Goal: Transaction & Acquisition: Purchase product/service

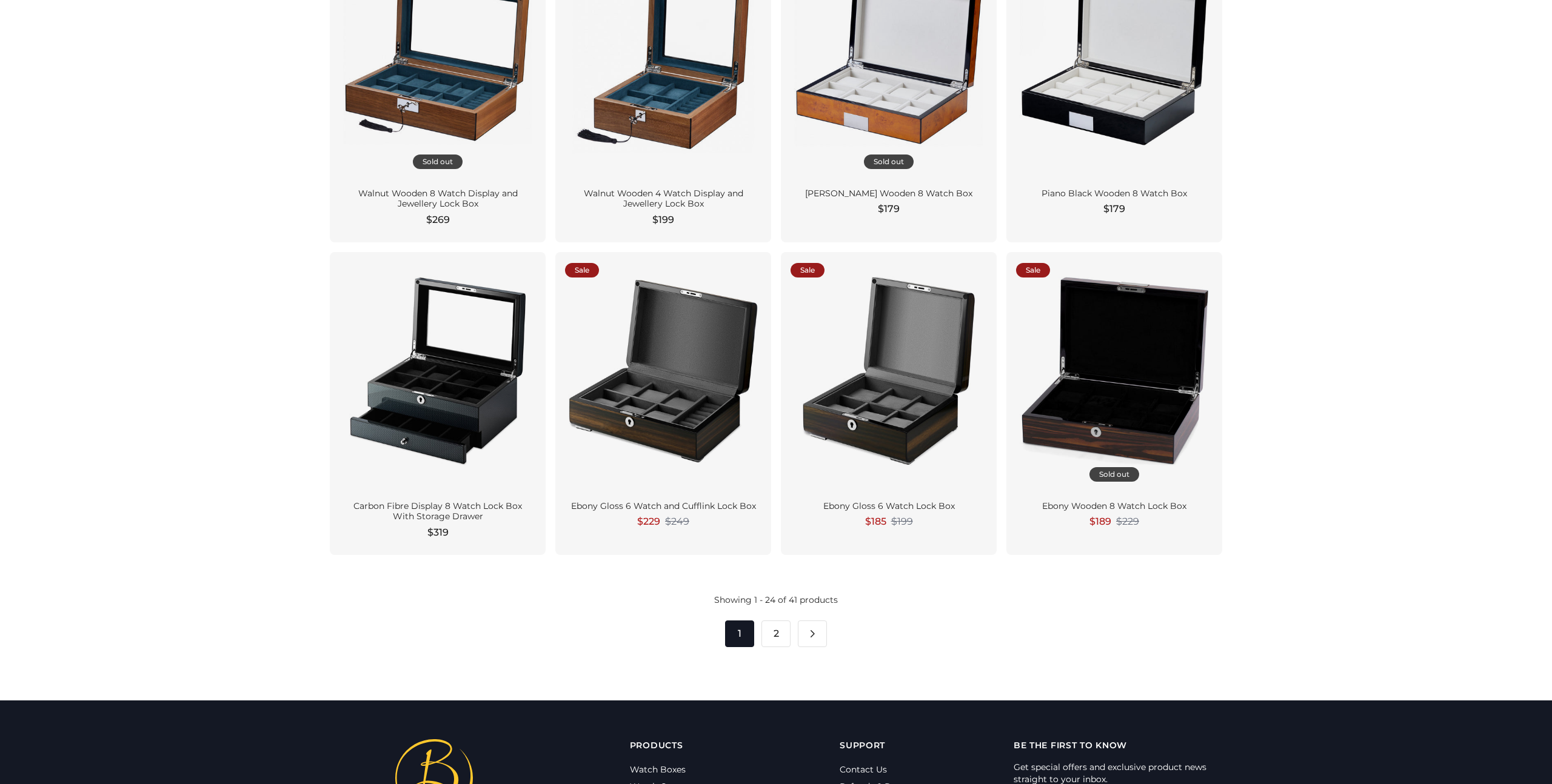
scroll to position [1771, 0]
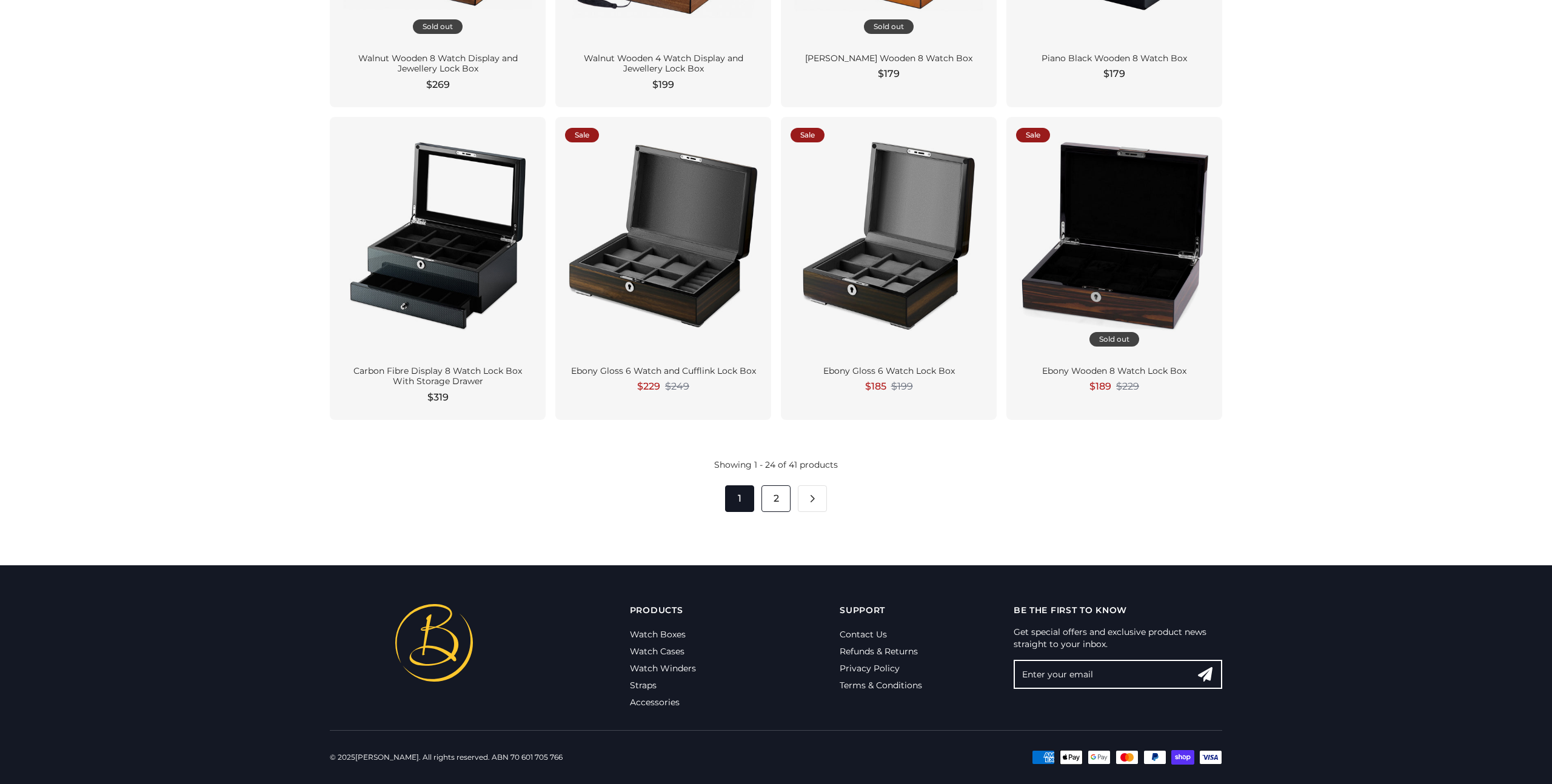
click at [775, 499] on link "2" at bounding box center [776, 499] width 29 height 27
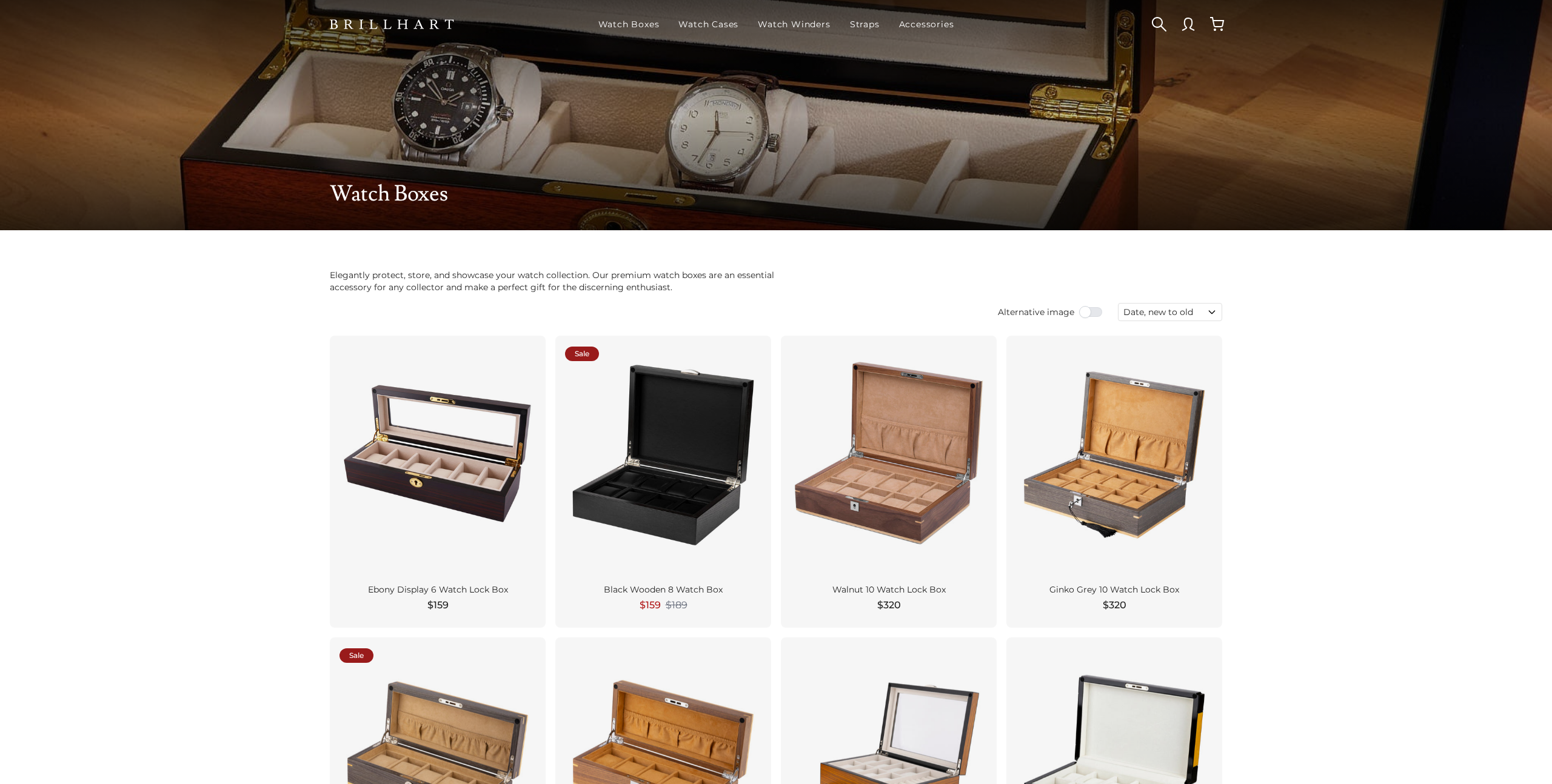
click at [1160, 311] on select "Featured Best selling Alphabetically, A-Z Alphabetically, Z-A Price, low to hig…" at bounding box center [1169, 312] width 104 height 18
select select "price-descending"
click at [1118, 303] on select "Featured Best selling Alphabetically, A-Z Alphabetically, Z-A Price, low to hig…" at bounding box center [1169, 312] width 104 height 18
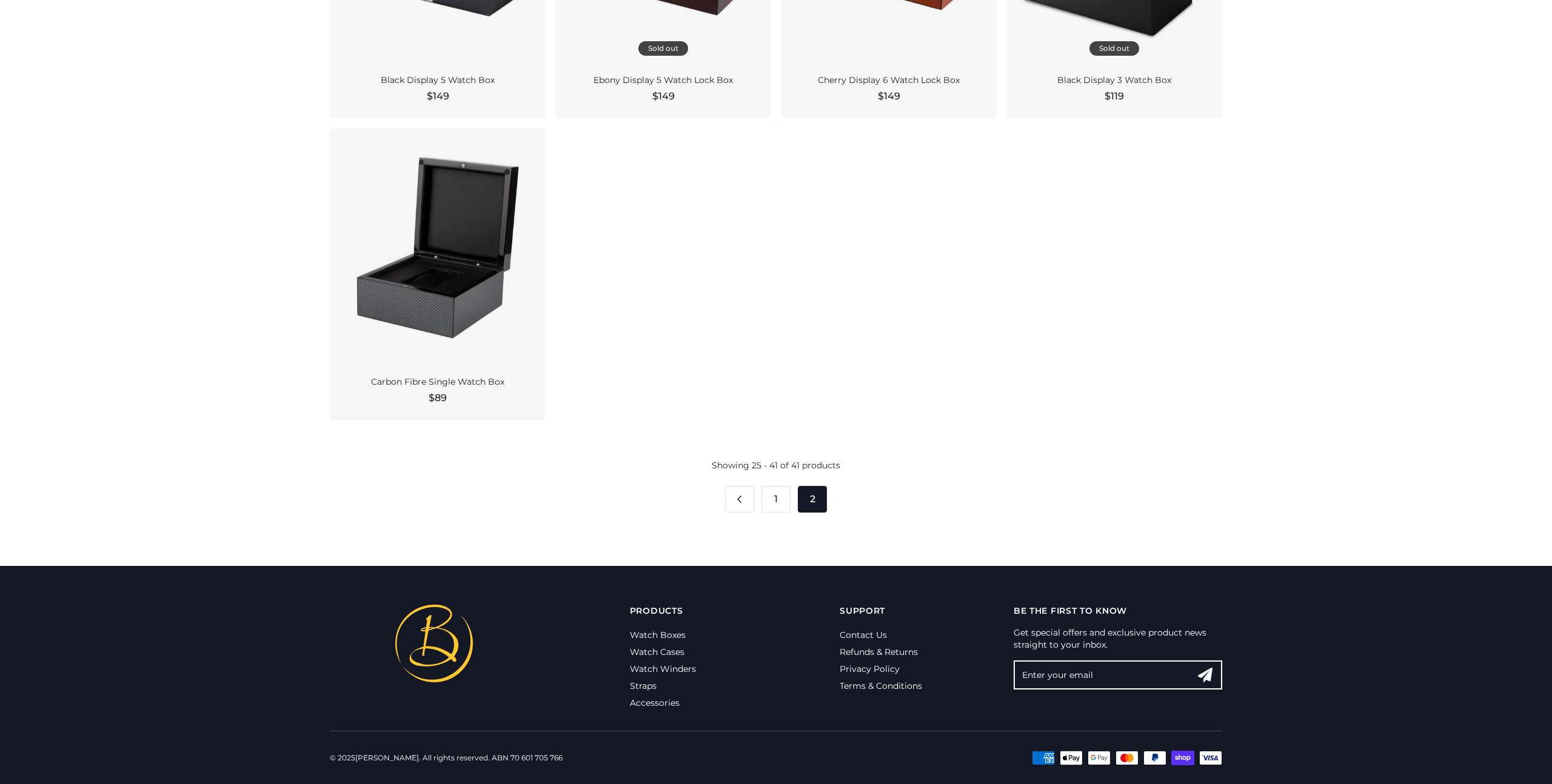
scroll to position [1438, 0]
click at [778, 494] on link "1" at bounding box center [776, 499] width 29 height 27
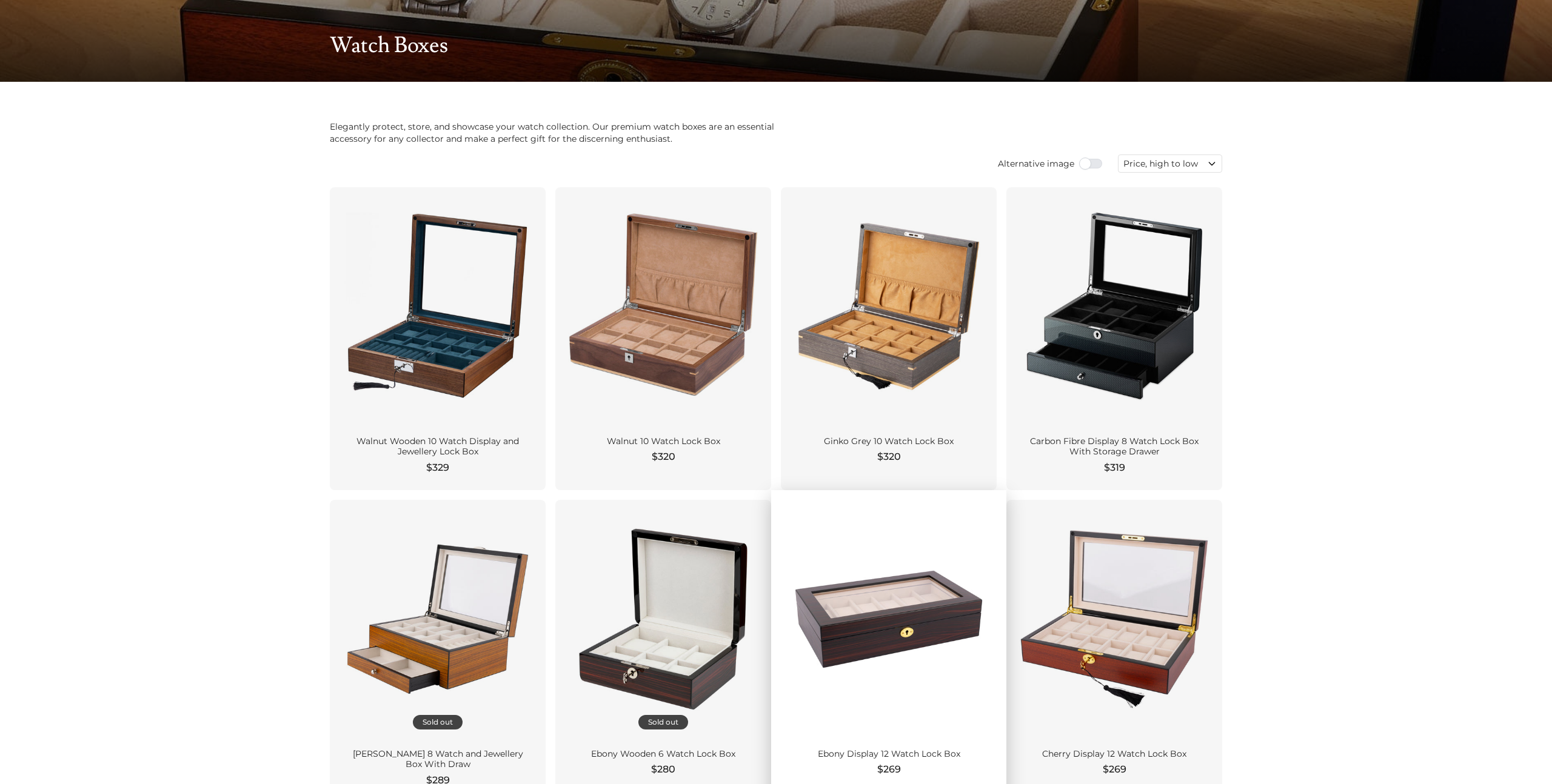
scroll to position [146, 0]
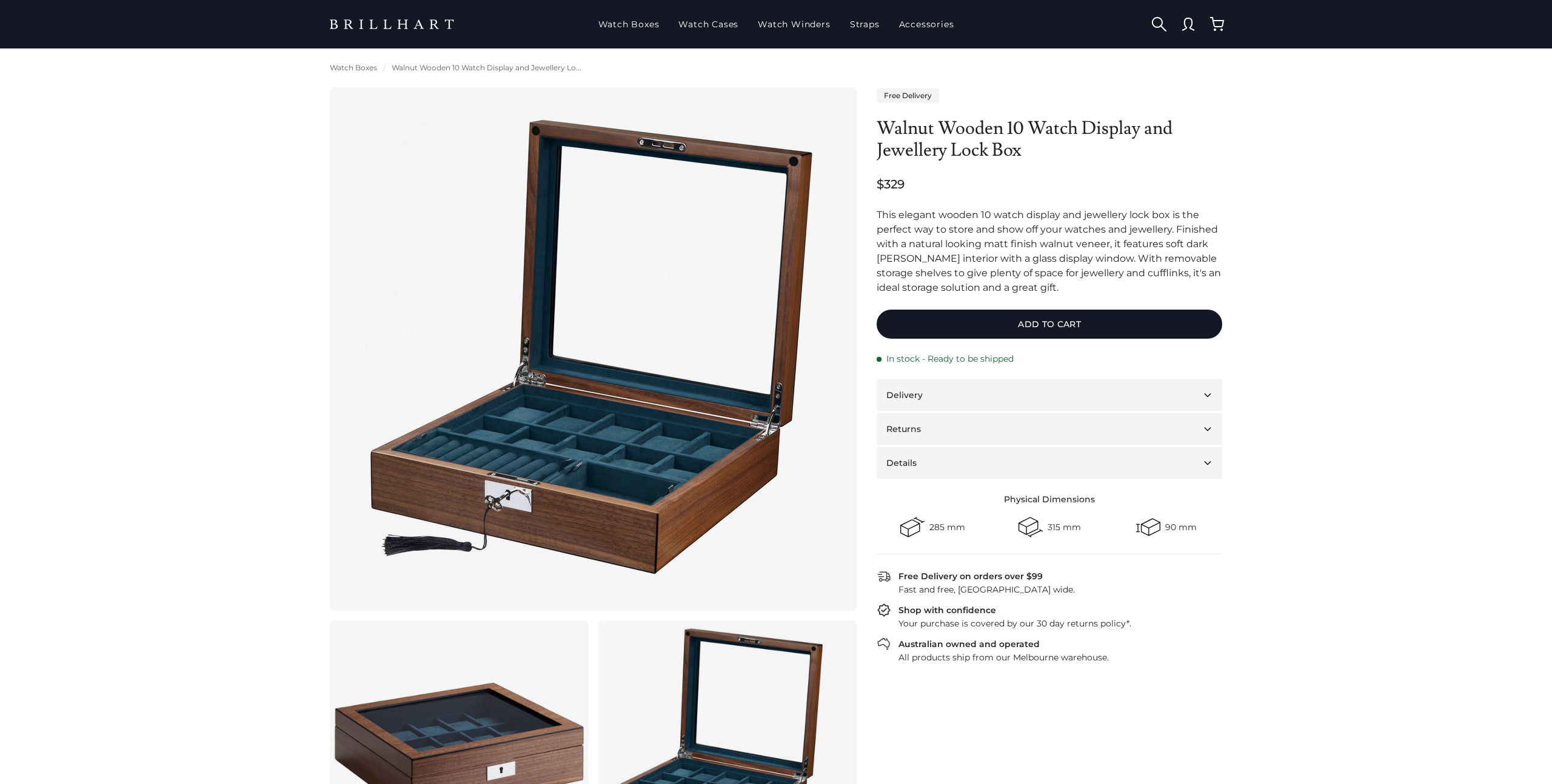
click at [129, 285] on section "Watch Boxes Walnut Wooden 10 Watch Display and Jewellery Lo..." at bounding box center [776, 598] width 1552 height 1100
